Goal: Information Seeking & Learning: Learn about a topic

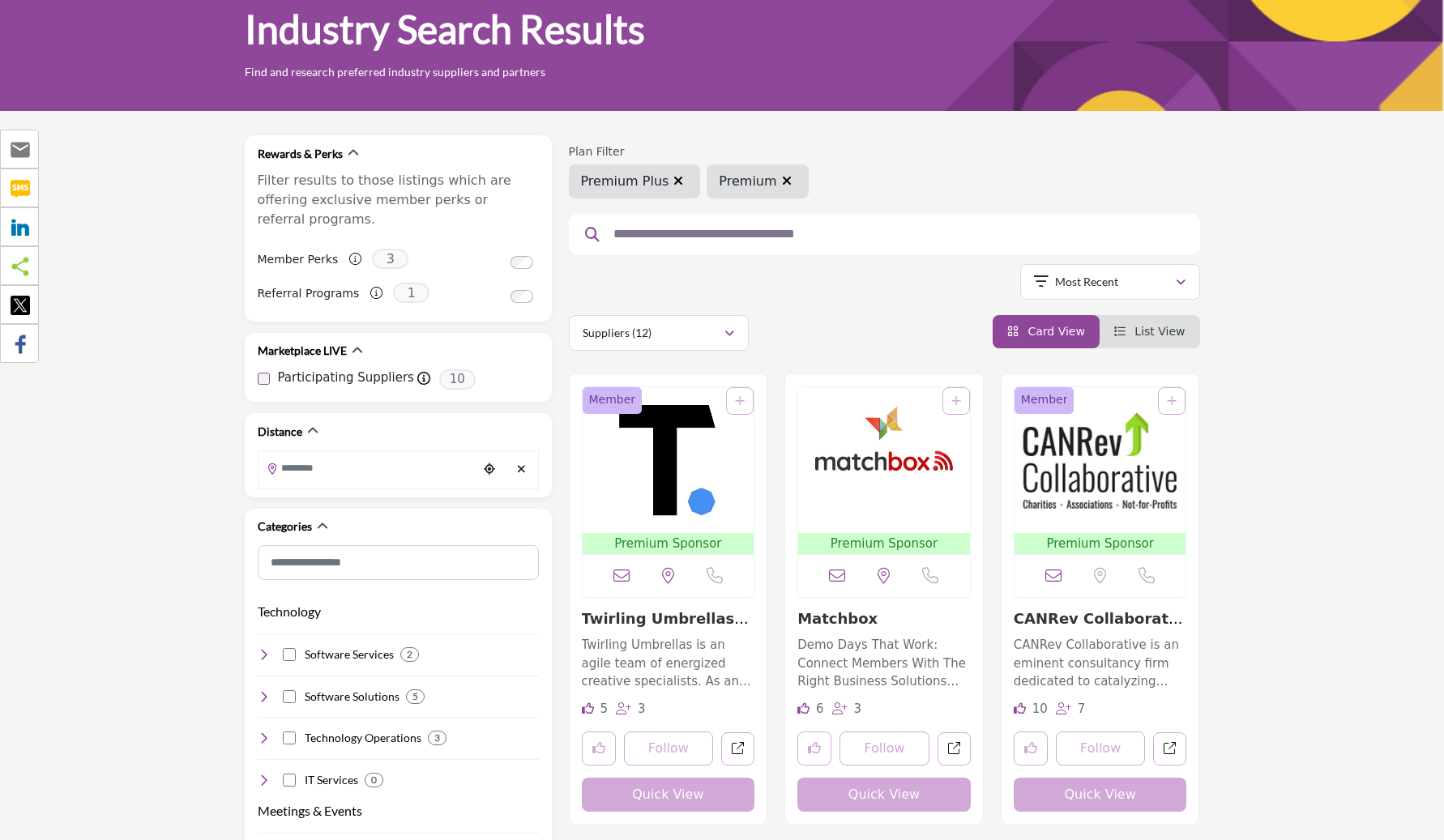
scroll to position [64, 0]
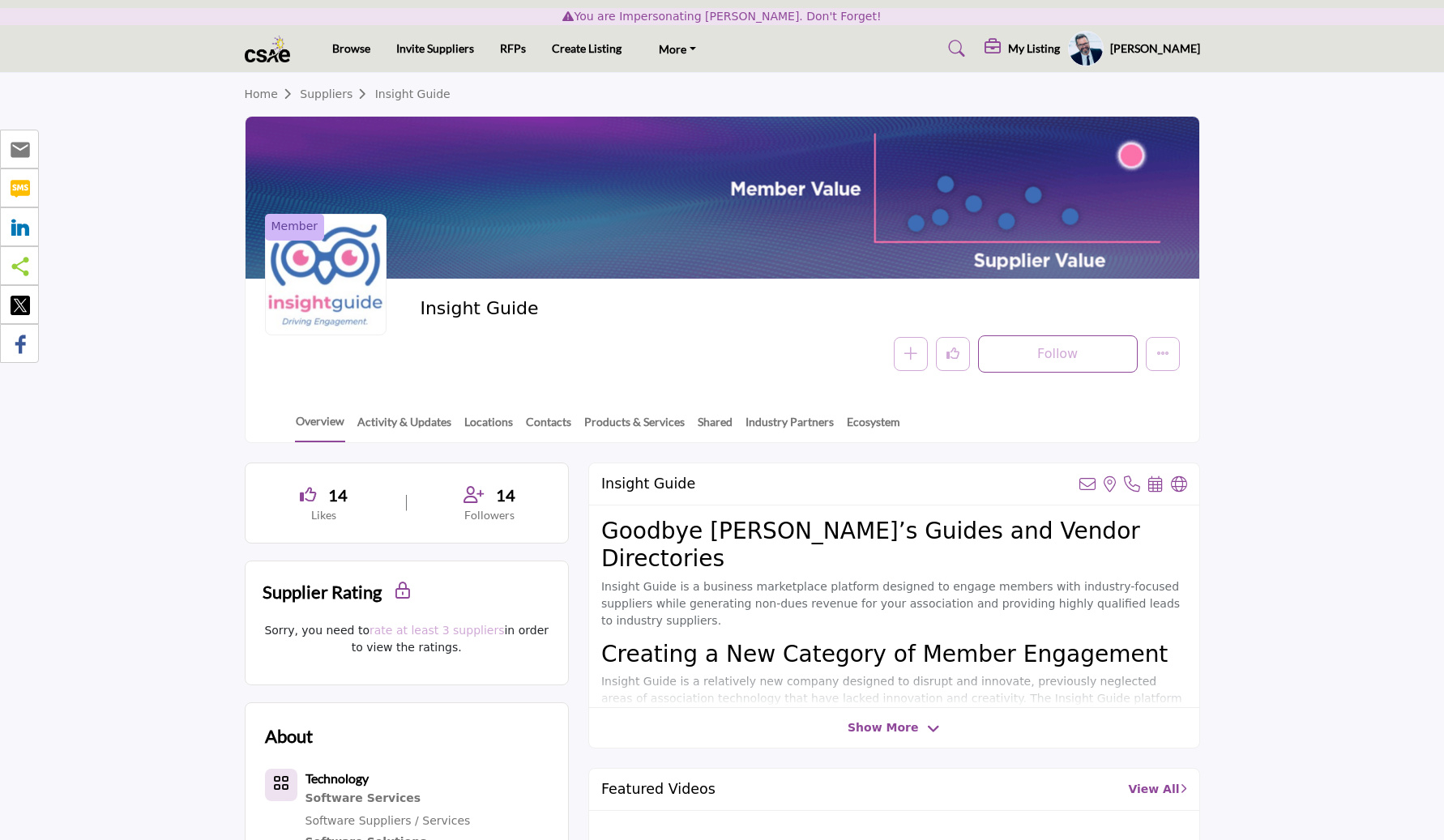
scroll to position [921, 0]
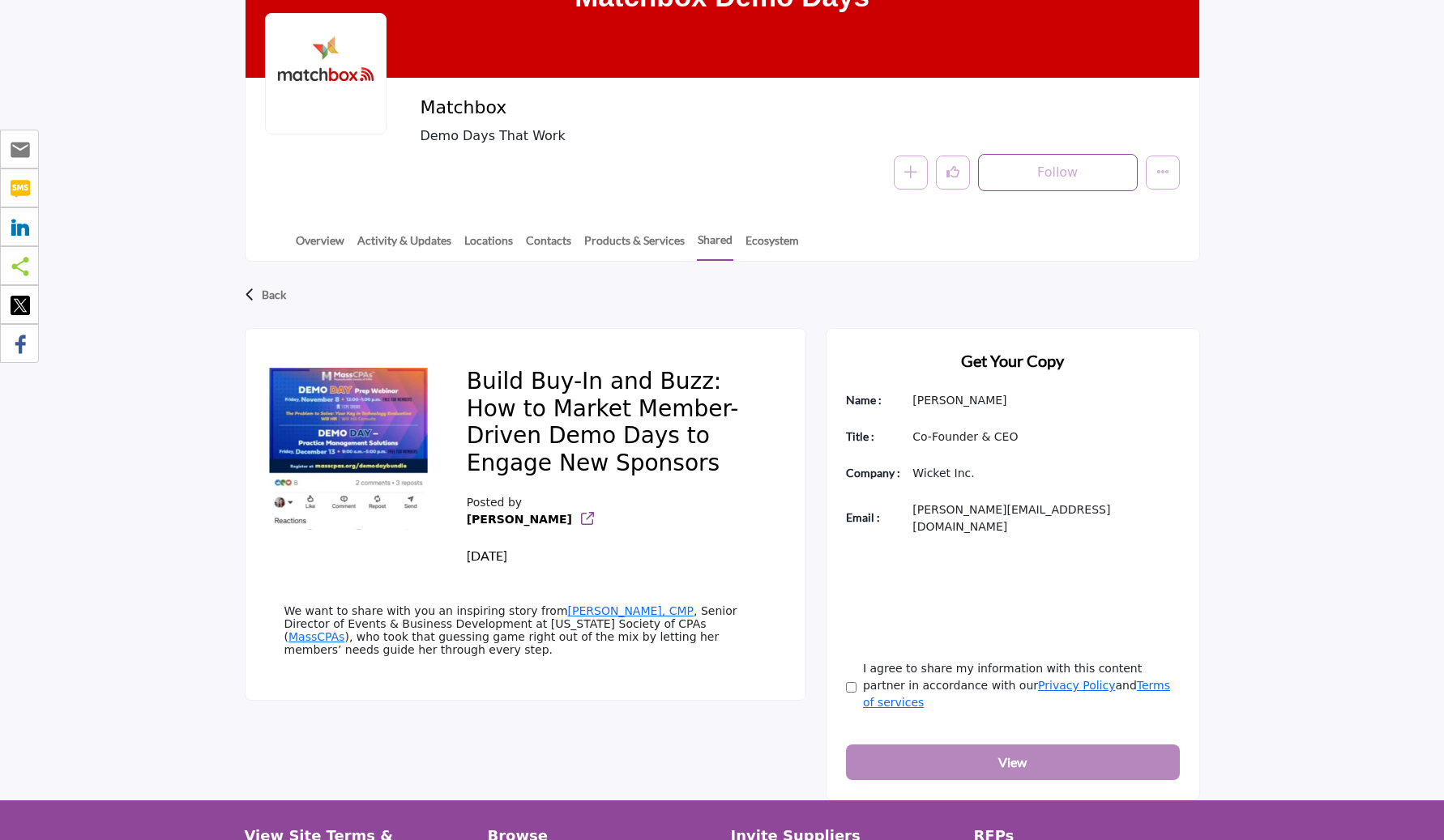
scroll to position [101, 0]
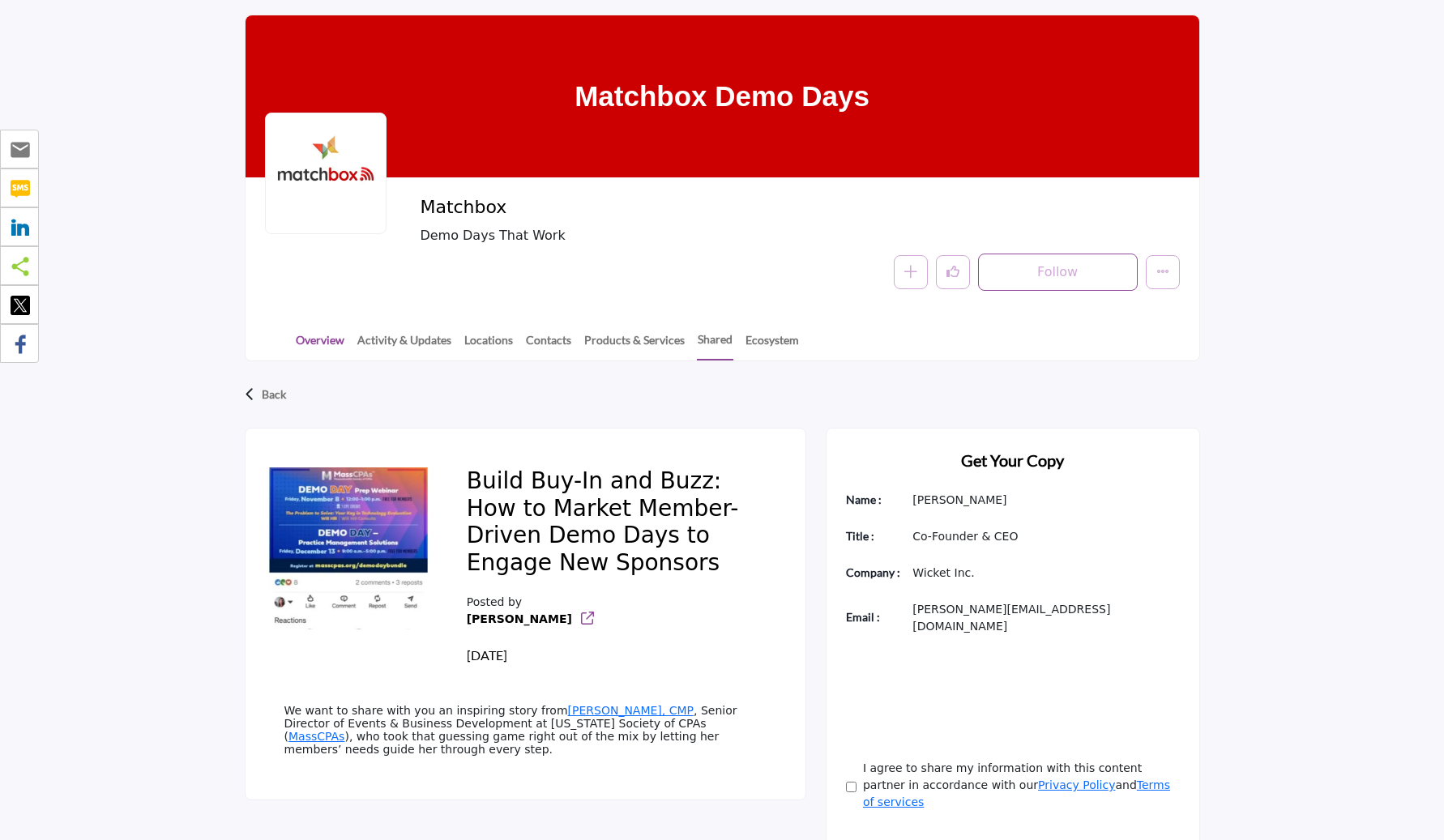
click at [330, 341] on link "Overview" at bounding box center [319, 345] width 50 height 28
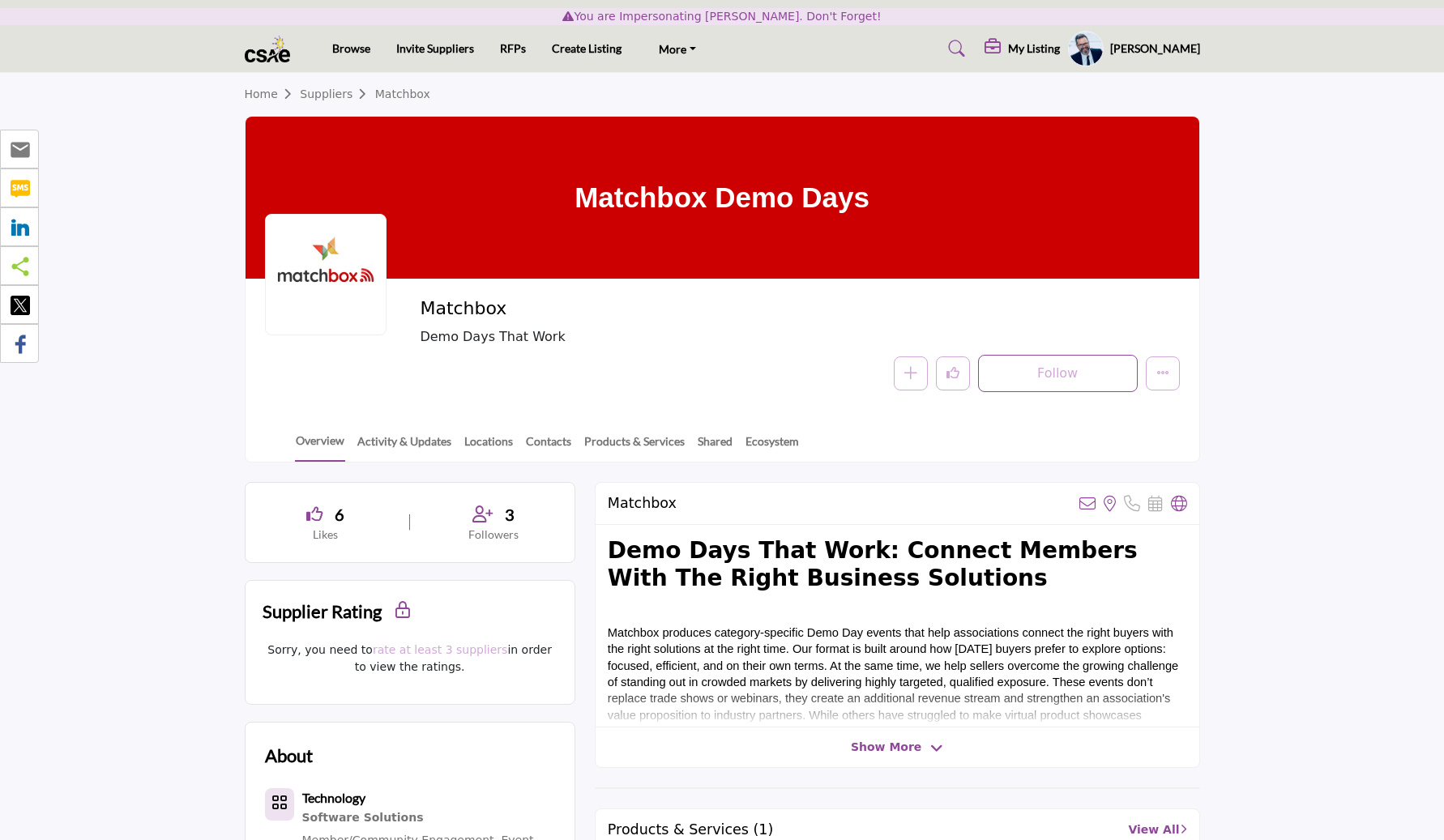
click at [330, 90] on link "Suppliers" at bounding box center [337, 93] width 75 height 13
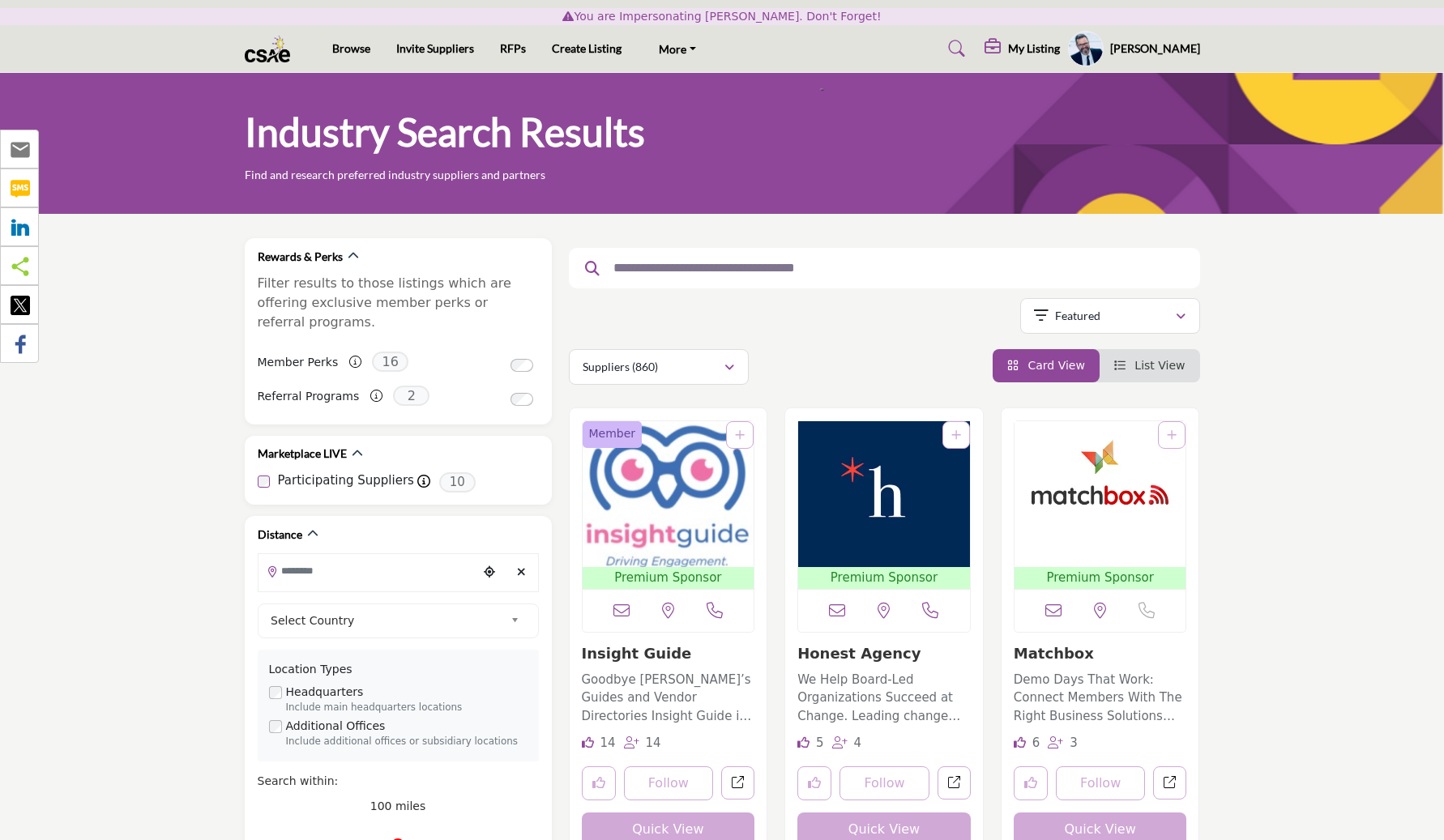
click at [681, 544] on img "Open Listing in new tab" at bounding box center [668, 494] width 172 height 145
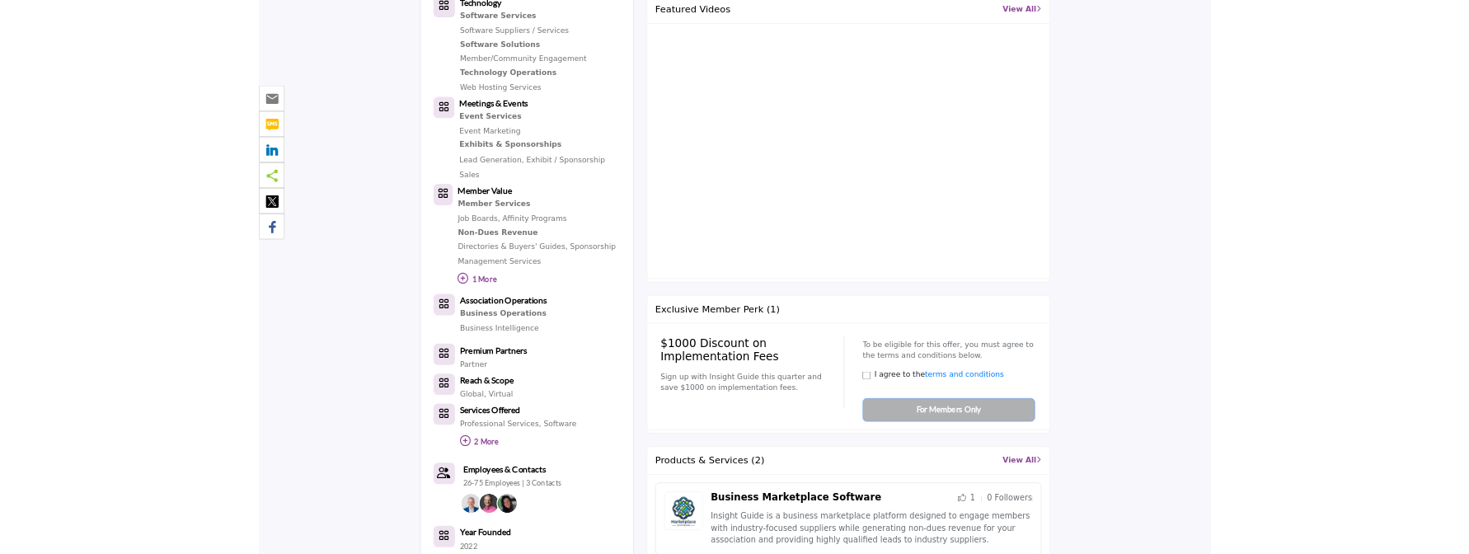
scroll to position [796, 0]
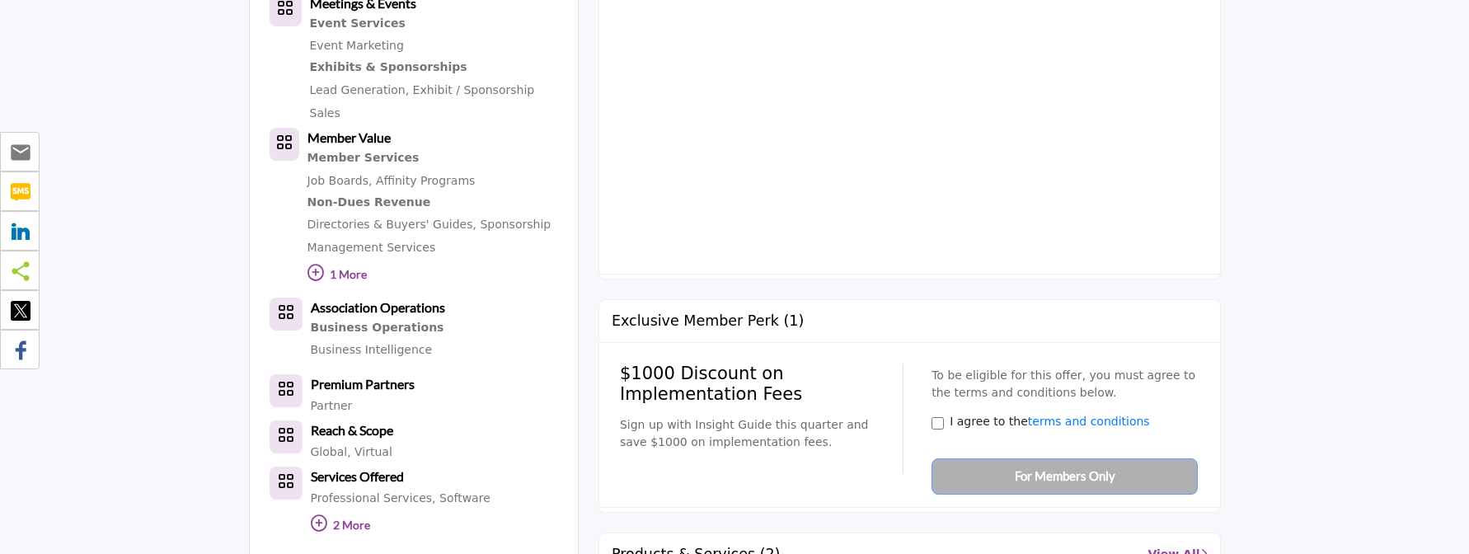
scroll to position [934, 0]
